Goal: Find specific page/section: Find specific page/section

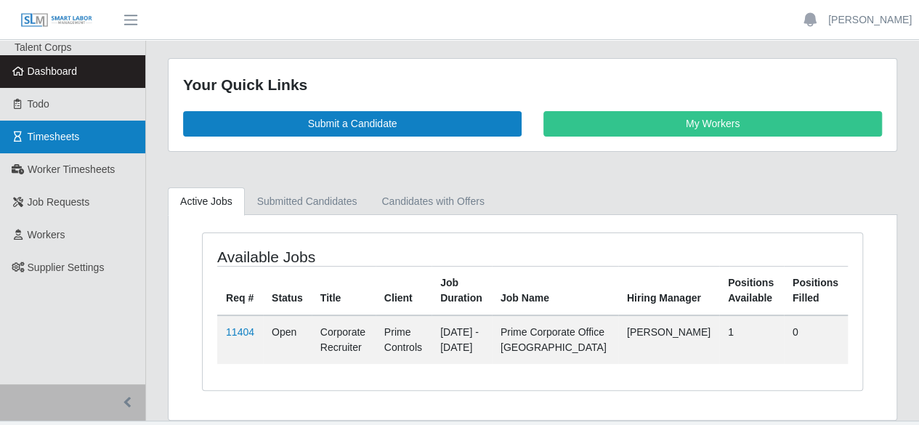
drag, startPoint x: 54, startPoint y: 155, endPoint x: 54, endPoint y: 140, distance: 14.5
click at [54, 155] on link "Worker Timesheets" at bounding box center [72, 169] width 145 height 33
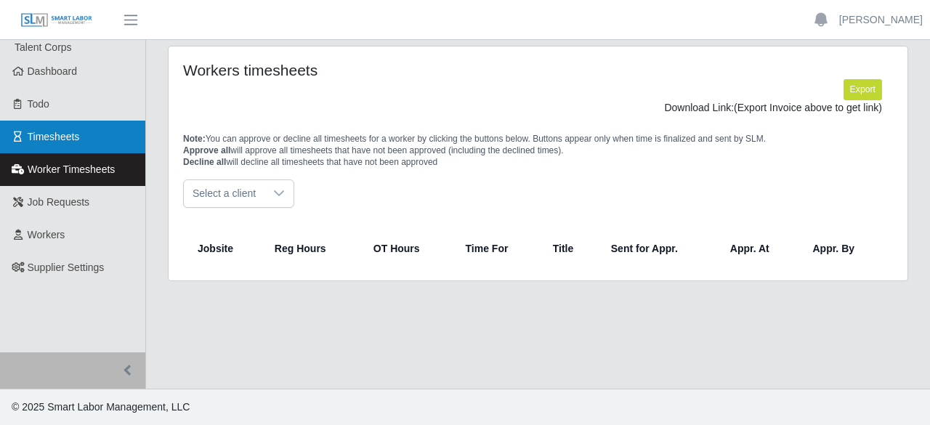
click at [54, 137] on span "Timesheets" at bounding box center [54, 137] width 52 height 12
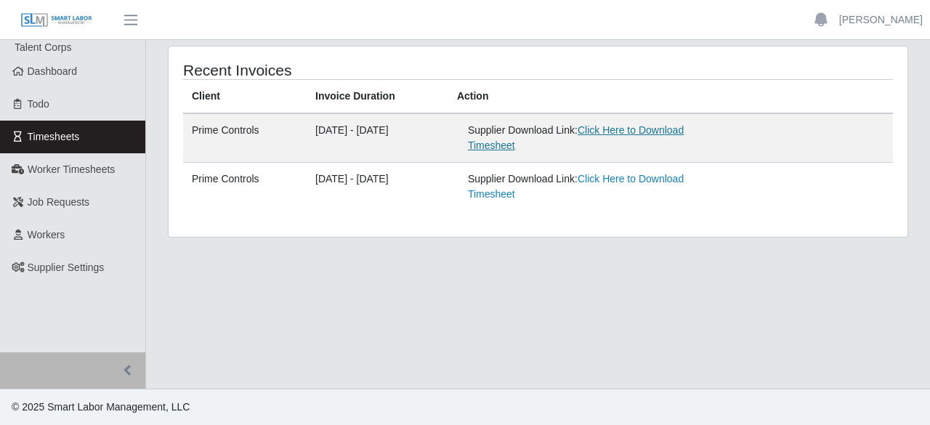
click at [658, 132] on link "Click Here to Download Timesheet" at bounding box center [576, 137] width 216 height 27
